Goal: Check status: Check status

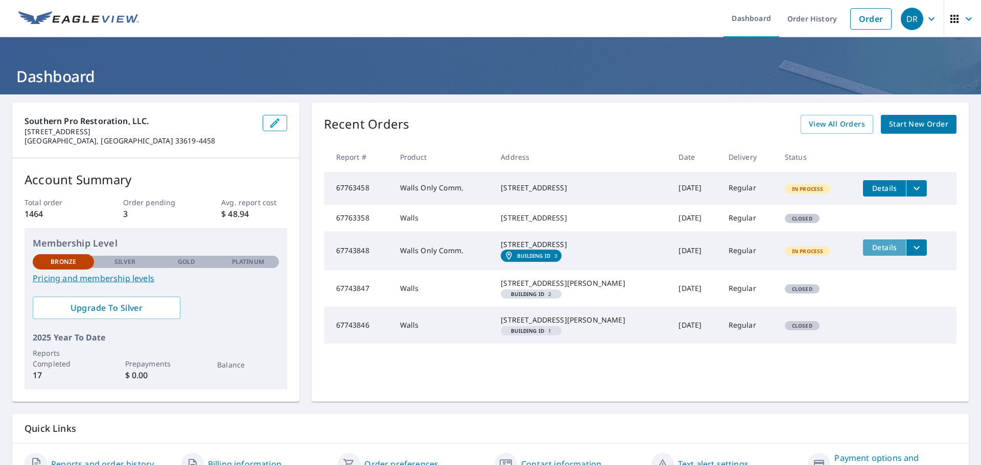
click at [869, 252] on span "Details" at bounding box center [884, 248] width 31 height 10
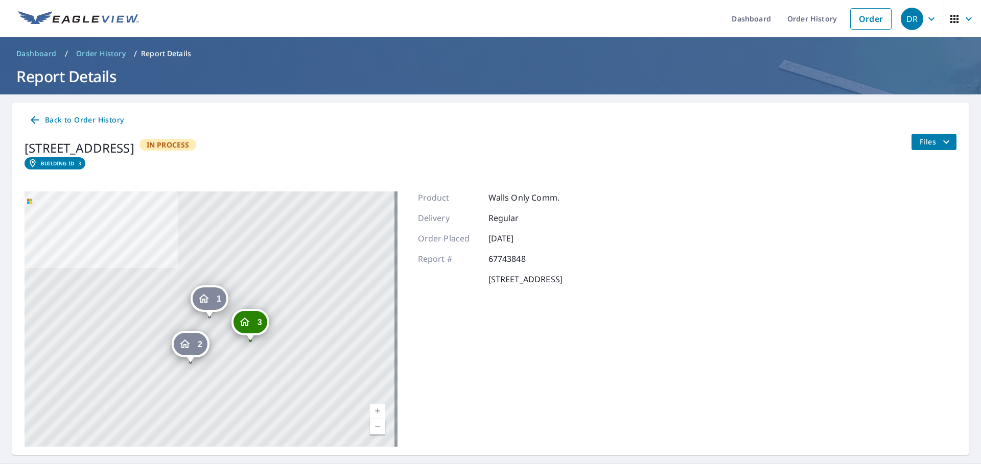
click at [193, 346] on div "2" at bounding box center [191, 344] width 34 height 22
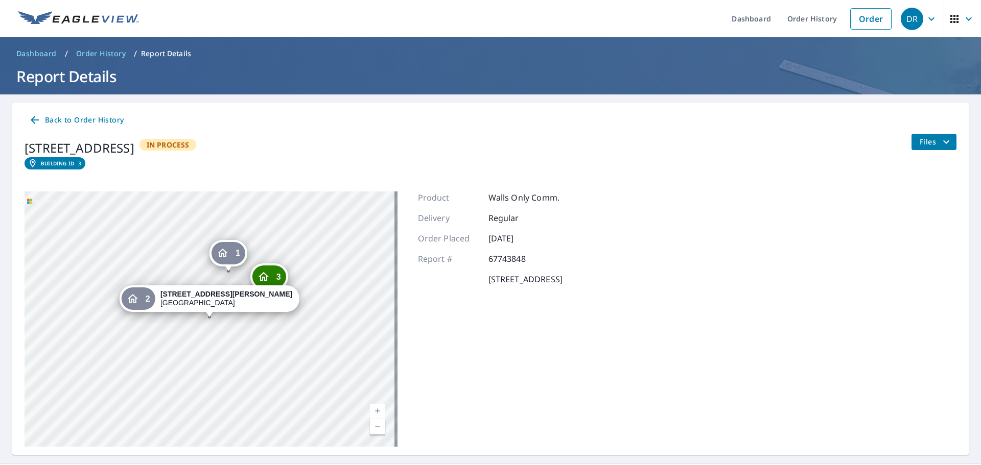
click at [274, 278] on div "3" at bounding box center [269, 277] width 34 height 22
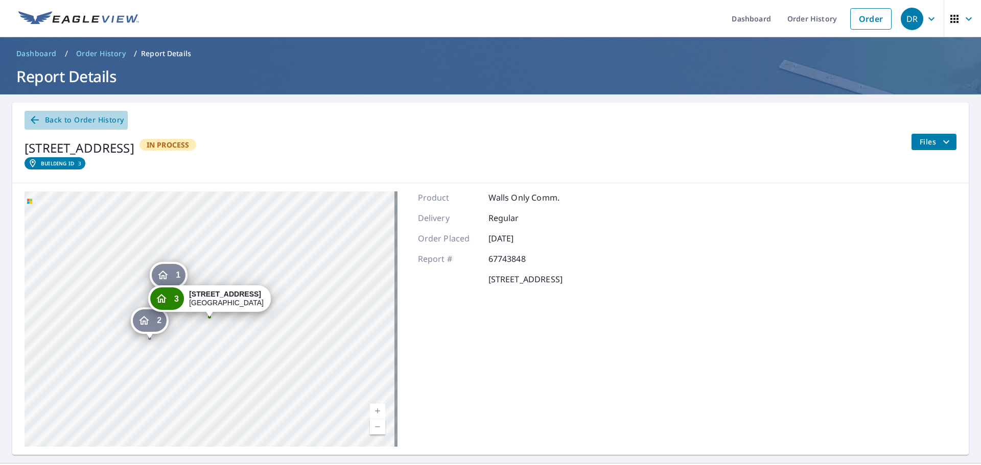
click at [39, 117] on icon at bounding box center [35, 120] width 12 height 12
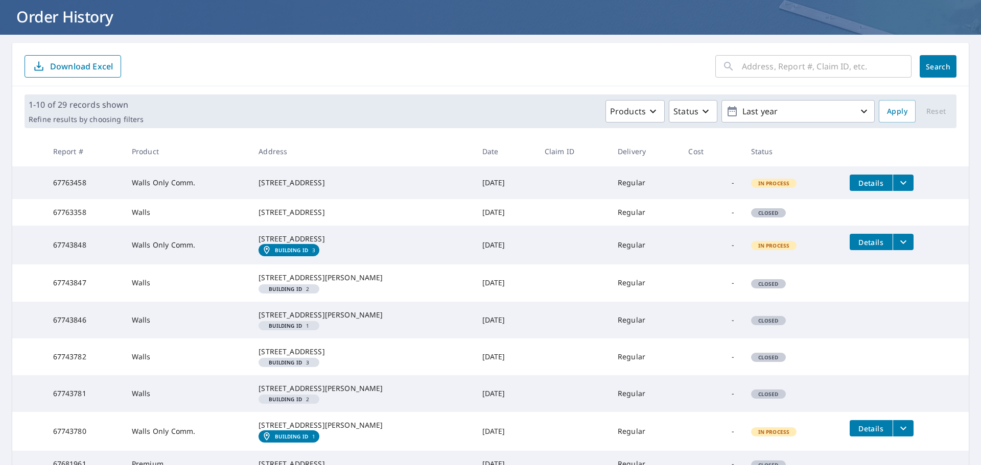
scroll to position [85, 0]
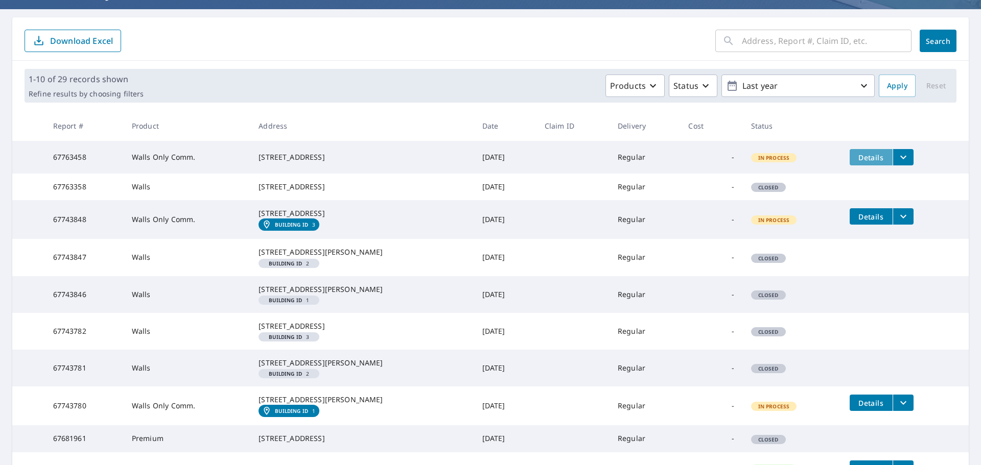
click at [865, 153] on span "Details" at bounding box center [871, 158] width 31 height 10
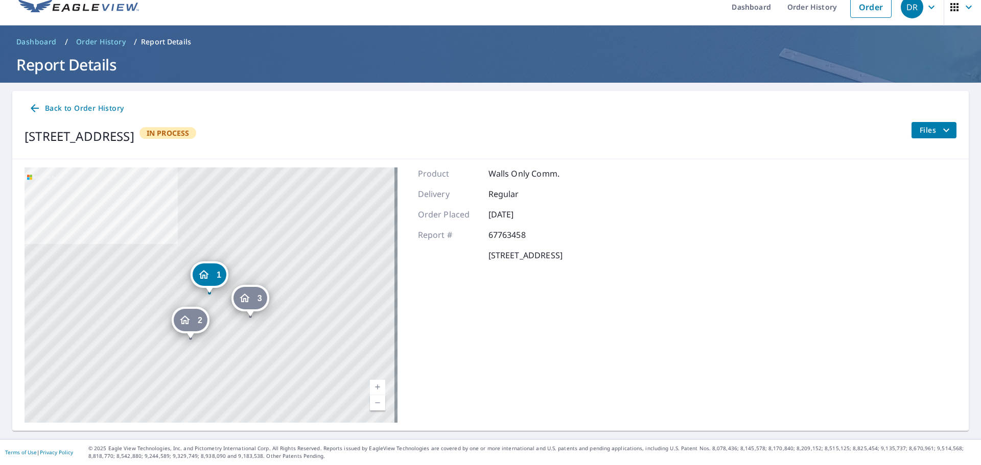
click at [28, 106] on link "Back to Order History" at bounding box center [76, 108] width 103 height 19
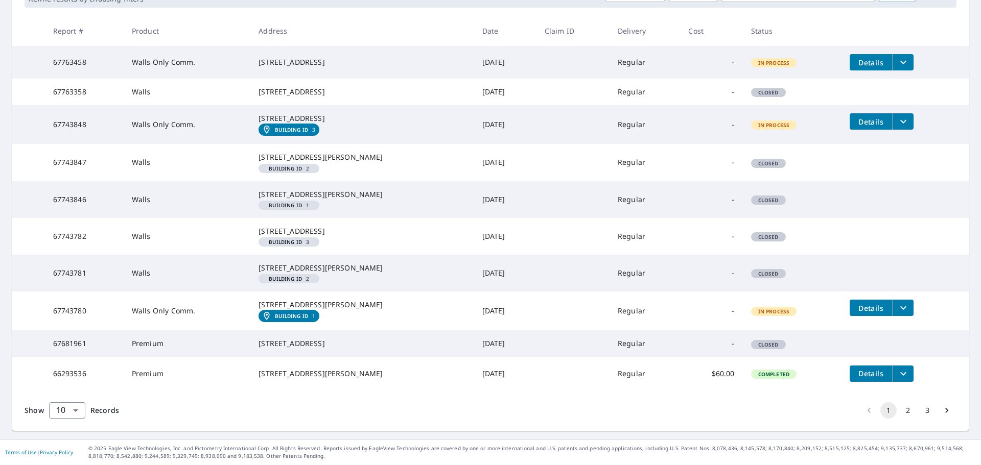
scroll to position [270, 0]
click at [860, 303] on span "Details" at bounding box center [871, 308] width 31 height 10
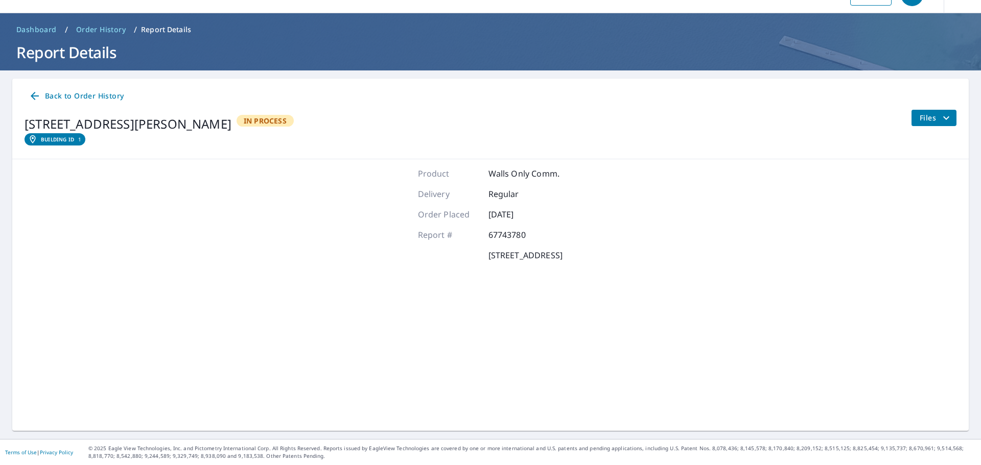
scroll to position [24, 0]
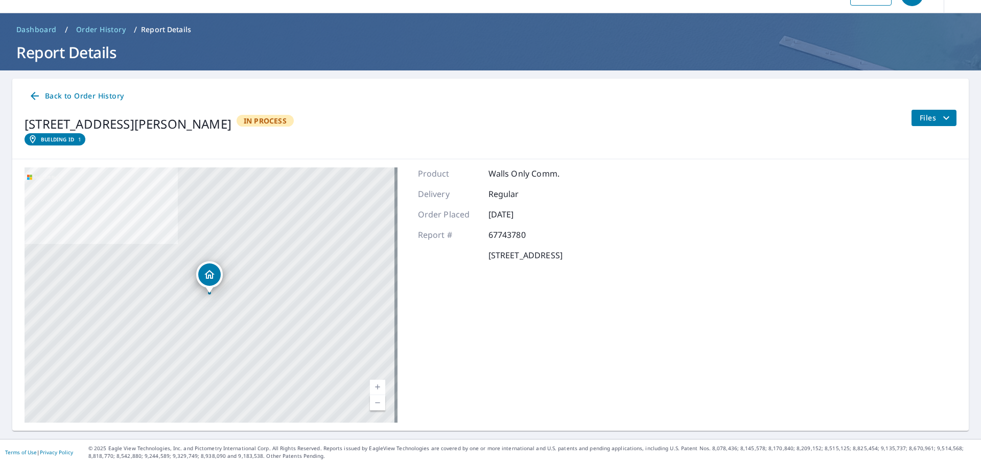
click at [919, 123] on span "Files" at bounding box center [935, 118] width 33 height 12
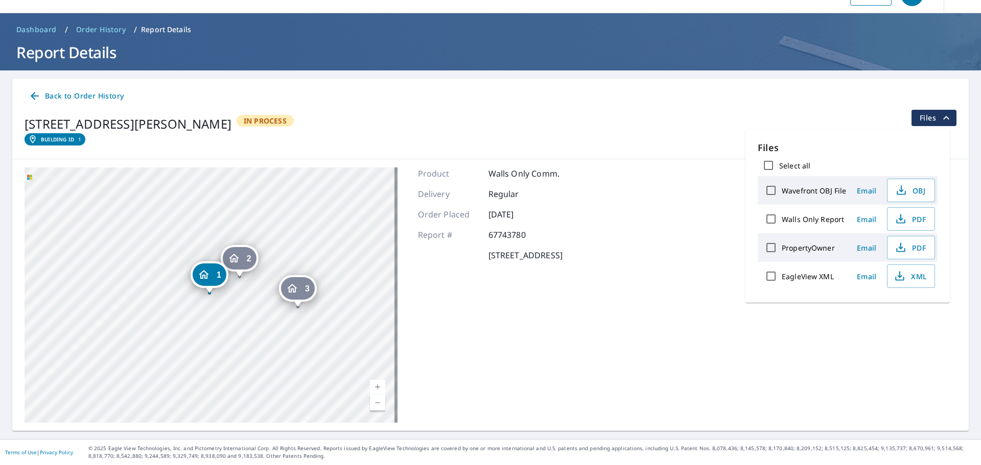
click at [768, 219] on input "Walls Only Report" at bounding box center [770, 218] width 21 height 21
checkbox input "true"
click at [36, 90] on icon at bounding box center [35, 96] width 12 height 12
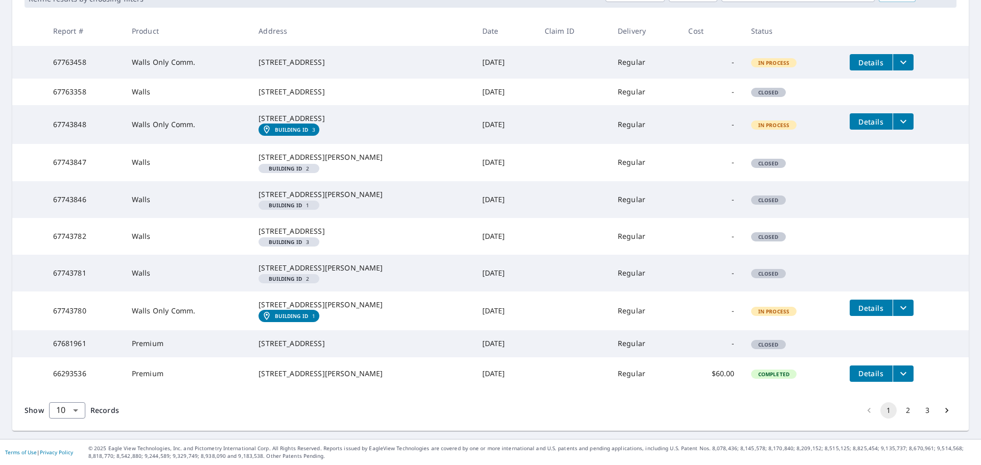
scroll to position [100, 0]
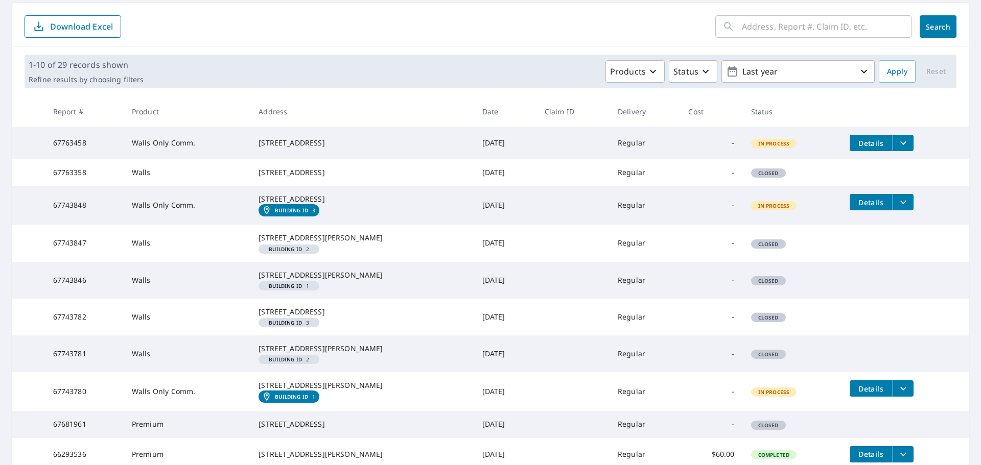
click at [856, 207] on span "Details" at bounding box center [871, 203] width 31 height 10
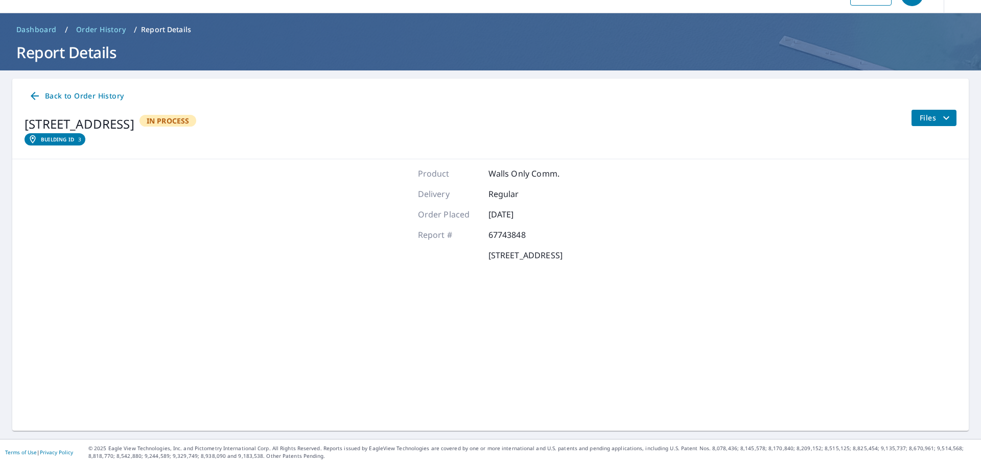
scroll to position [24, 0]
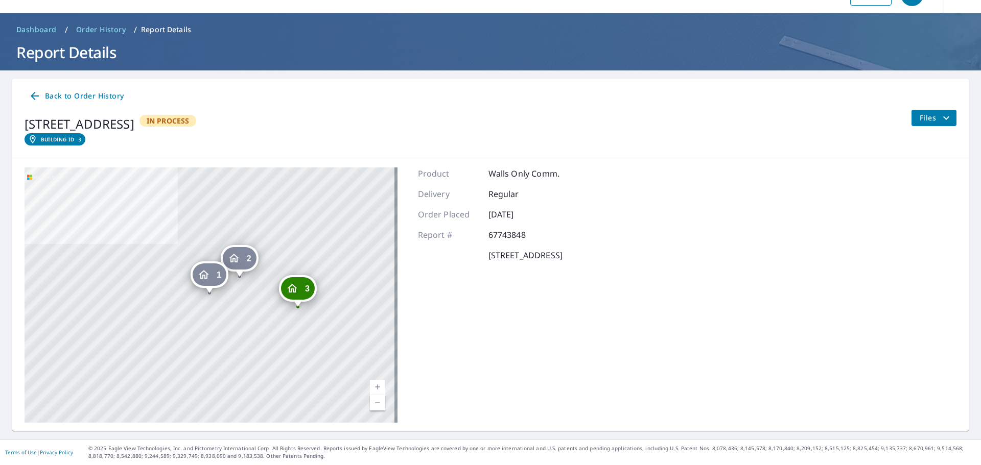
click at [28, 91] on link "Back to Order History" at bounding box center [76, 96] width 103 height 19
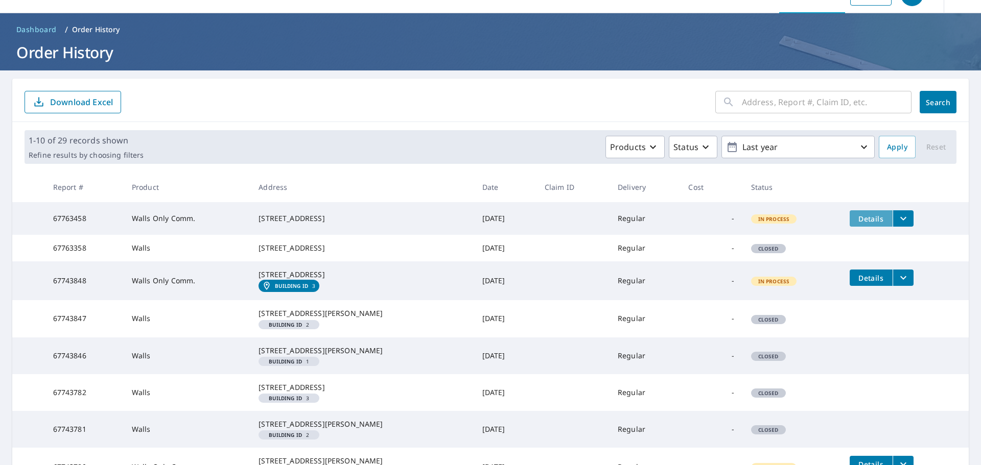
click at [856, 221] on span "Details" at bounding box center [871, 219] width 31 height 10
